Goal: Information Seeking & Learning: Learn about a topic

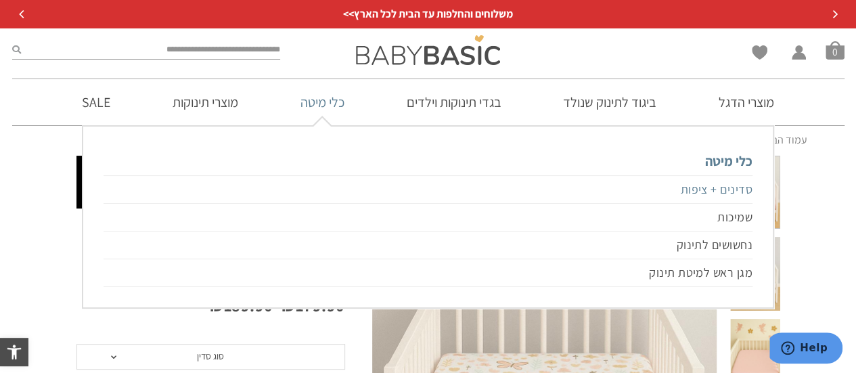
click at [731, 192] on link "סדינים + ציפות" at bounding box center [428, 189] width 649 height 28
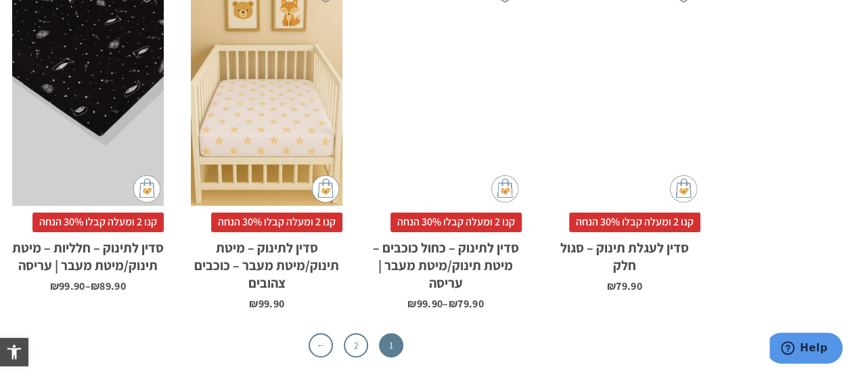
scroll to position [4333, 0]
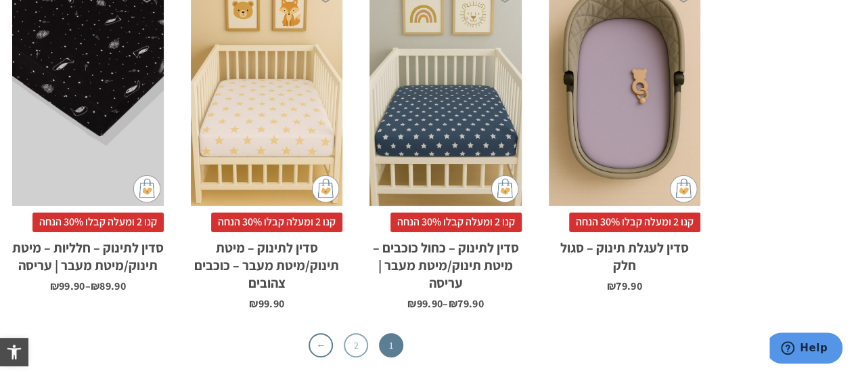
click at [356, 333] on link "2" at bounding box center [356, 345] width 24 height 24
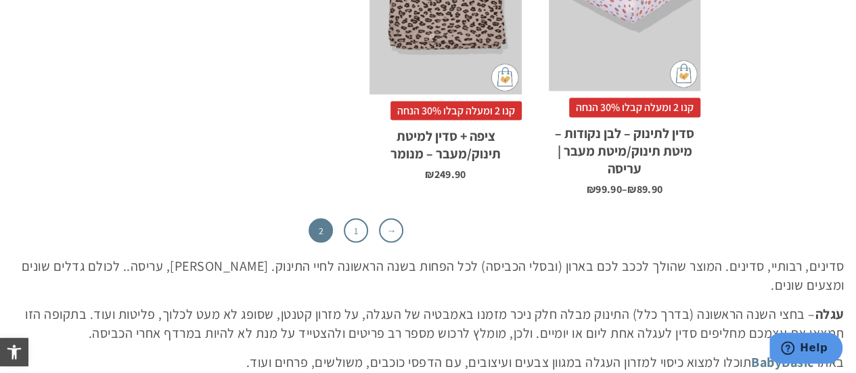
scroll to position [1422, 0]
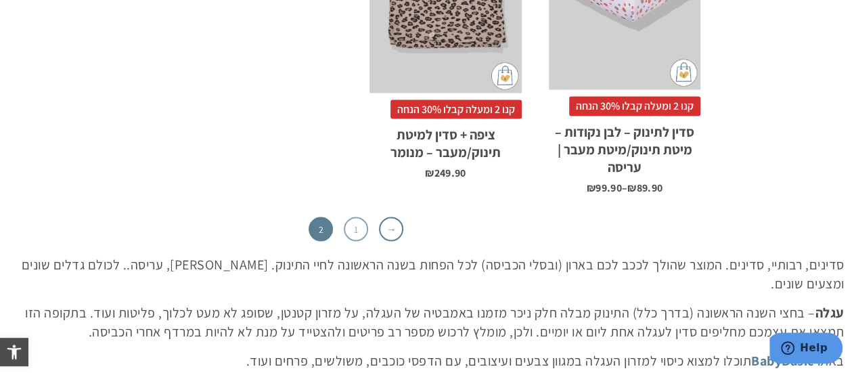
click at [359, 230] on link "1" at bounding box center [356, 229] width 24 height 24
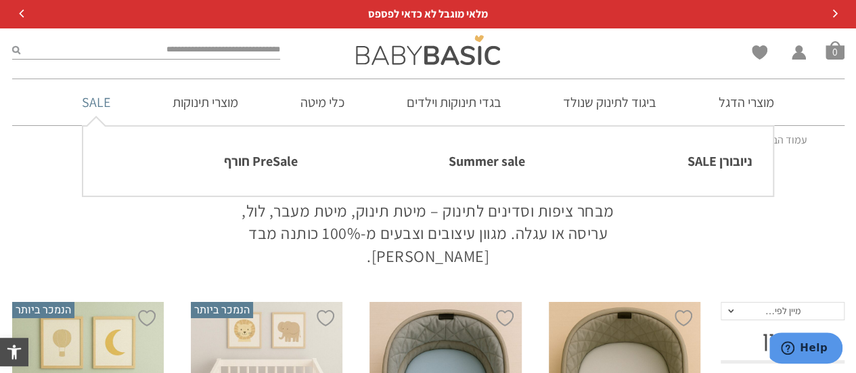
click at [87, 102] on link "SALE" at bounding box center [96, 102] width 69 height 46
click at [714, 162] on link "ניובורן SALE" at bounding box center [656, 161] width 194 height 28
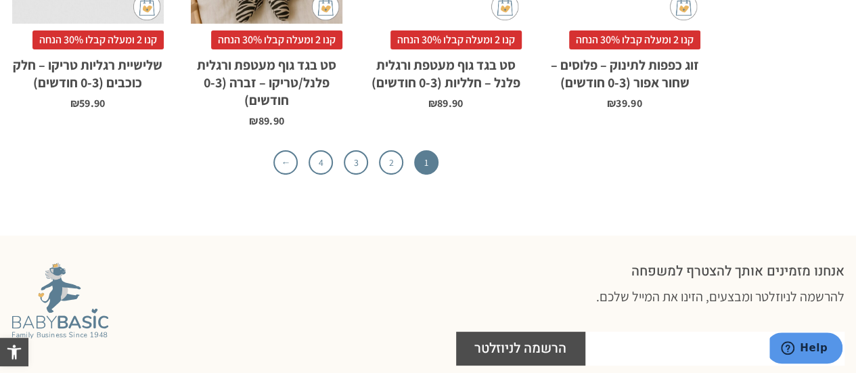
scroll to position [4604, 0]
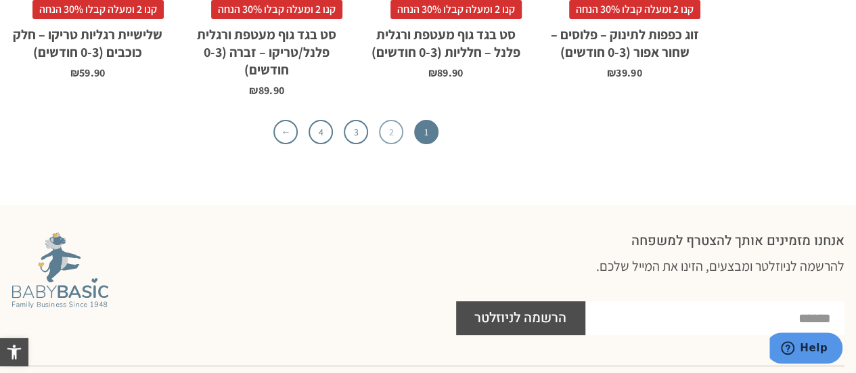
click at [387, 139] on link "2" at bounding box center [391, 132] width 24 height 24
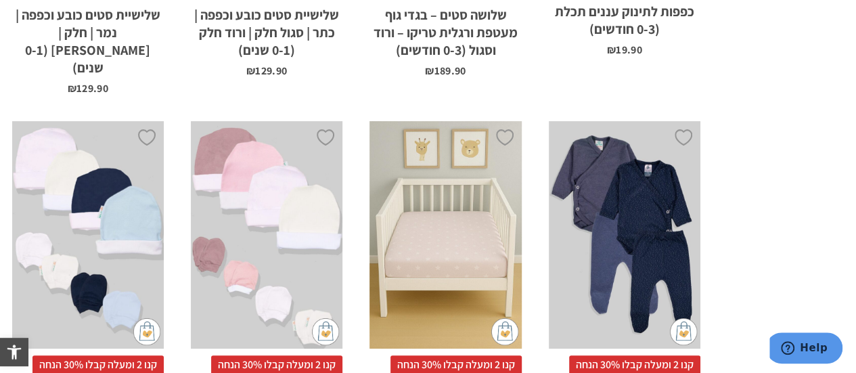
scroll to position [4260, 0]
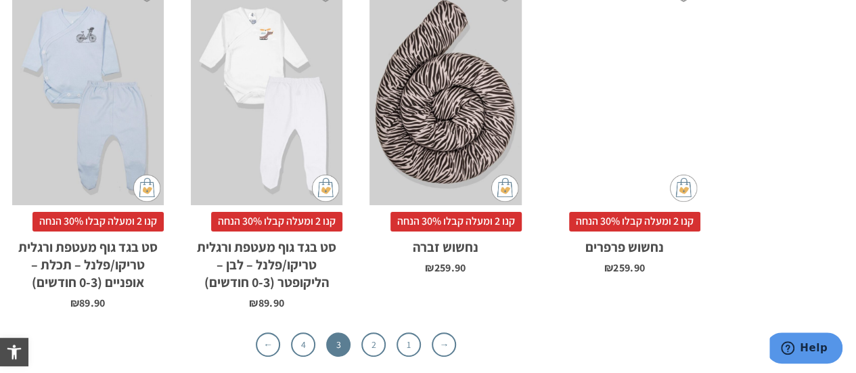
scroll to position [4223, 0]
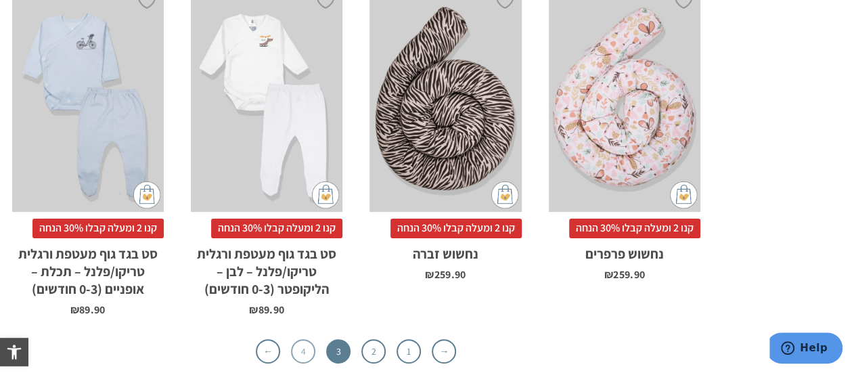
click at [304, 339] on link "4" at bounding box center [303, 351] width 24 height 24
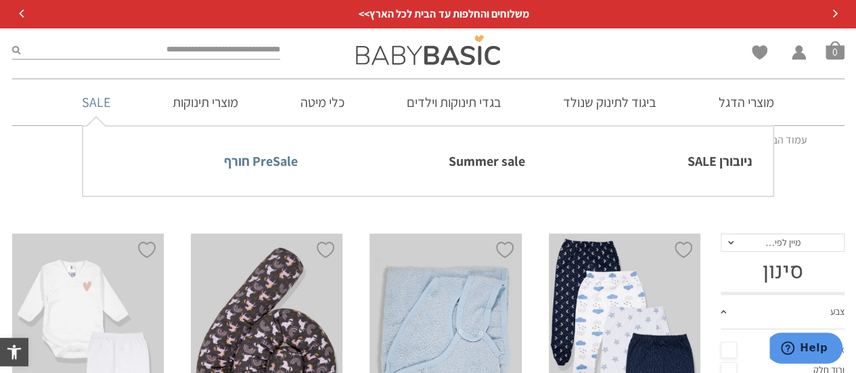
click at [246, 163] on link "PreSale חורף" at bounding box center [201, 161] width 194 height 28
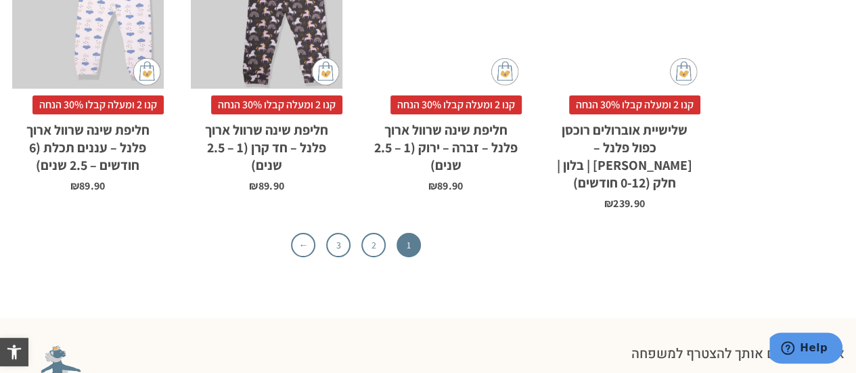
scroll to position [4536, 0]
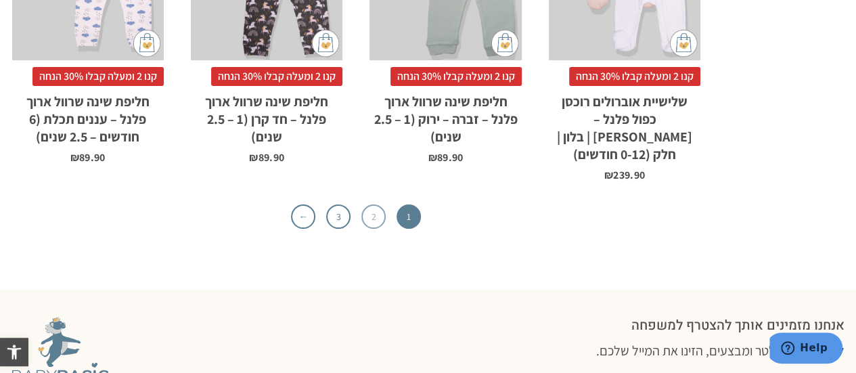
click at [369, 204] on link "2" at bounding box center [374, 216] width 24 height 24
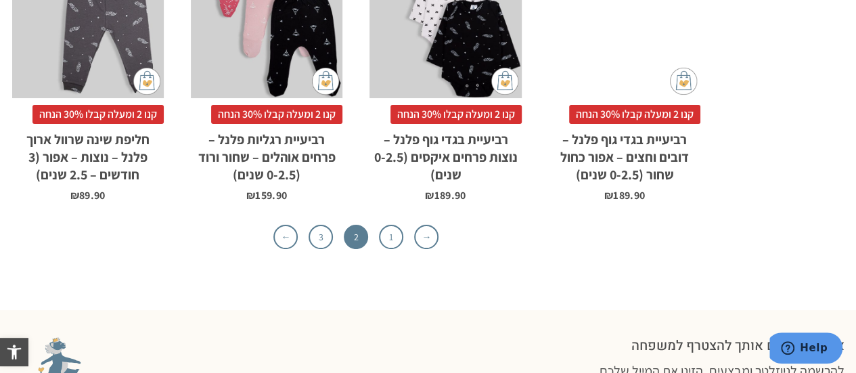
scroll to position [4361, 0]
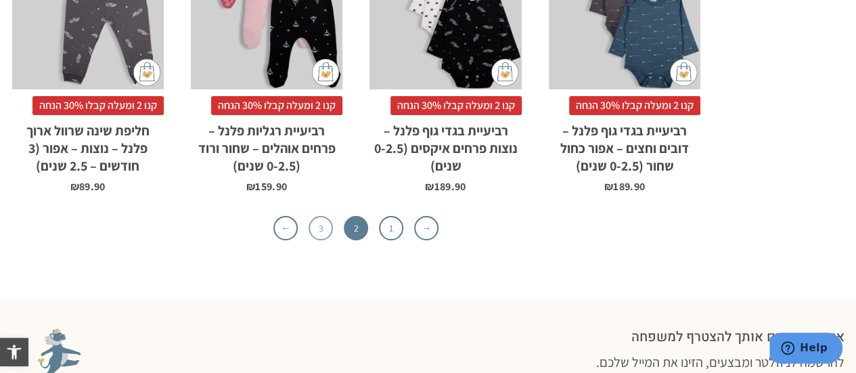
click at [321, 216] on link "3" at bounding box center [321, 228] width 24 height 24
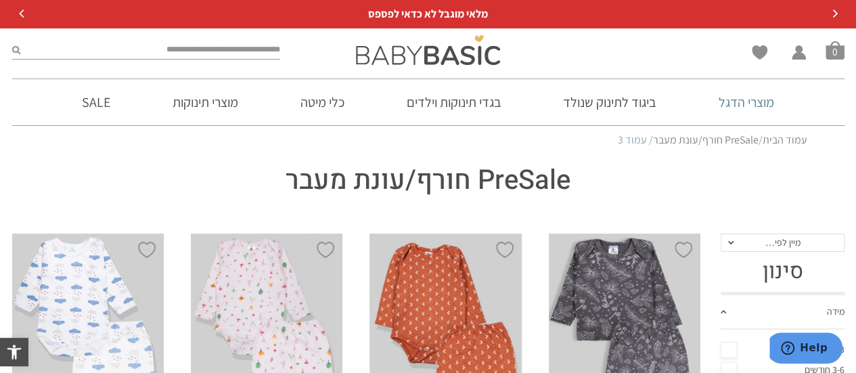
click at [737, 100] on link "מוצרי הדגל" at bounding box center [747, 102] width 96 height 46
